Goal: Task Accomplishment & Management: Manage account settings

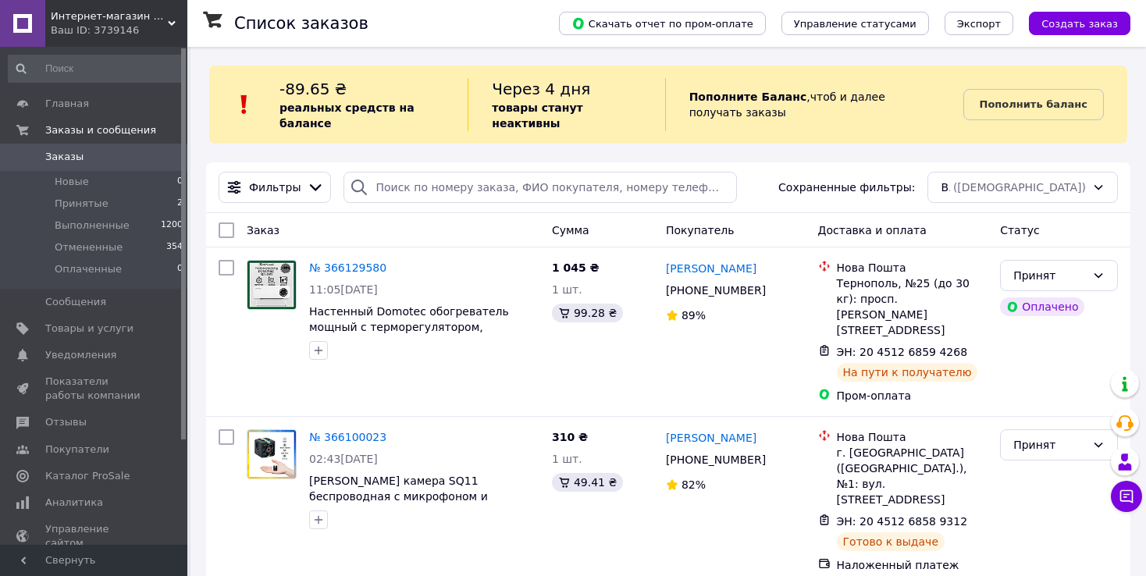
click at [119, 35] on div "Ваш ID: 3739146" at bounding box center [119, 30] width 137 height 14
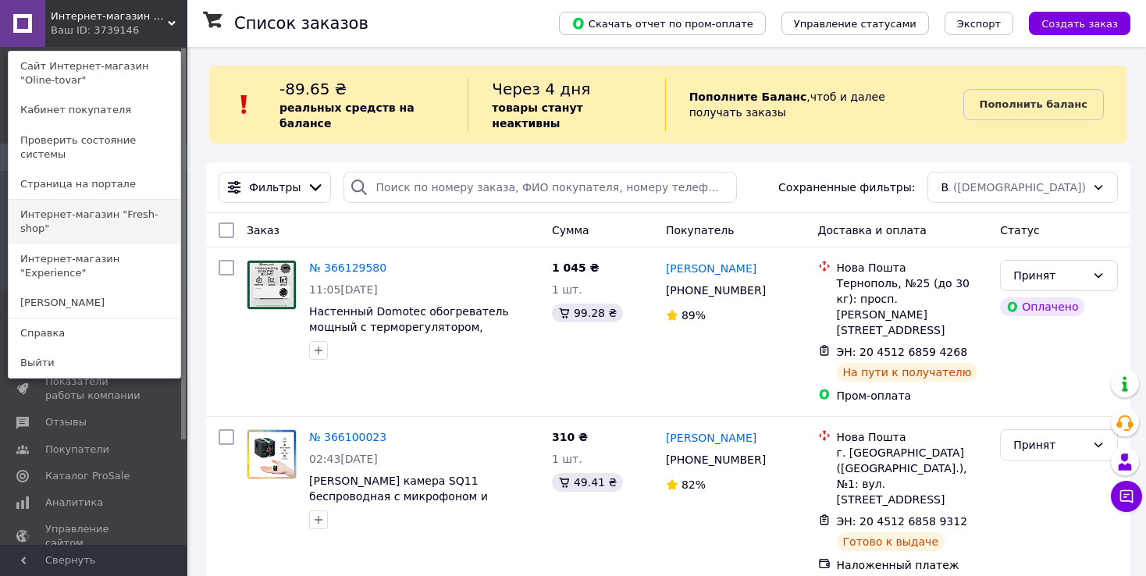
click at [123, 200] on link "Интернет-магазин "Fresh-shop"" at bounding box center [95, 222] width 172 height 44
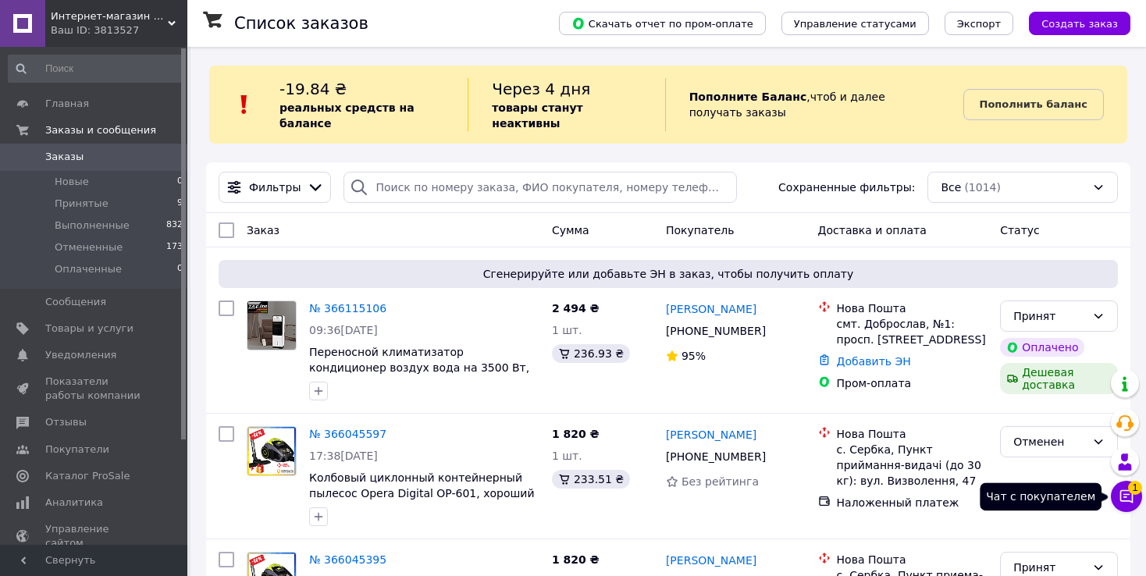
click at [1126, 498] on icon at bounding box center [1127, 497] width 16 height 16
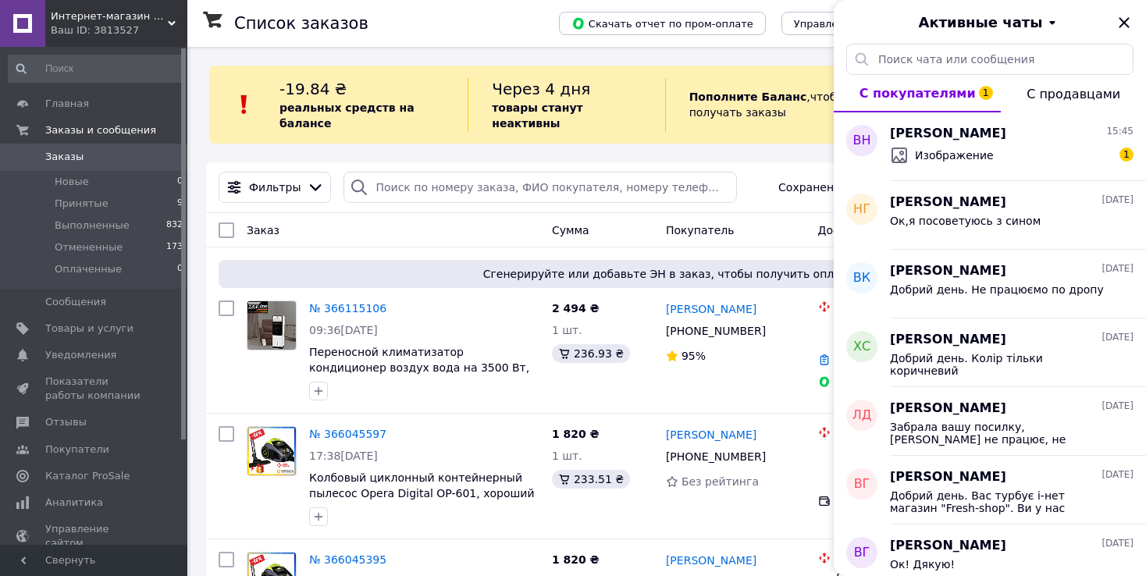
click at [1123, 20] on icon "Закрыть" at bounding box center [1124, 22] width 19 height 19
